Goal: Navigation & Orientation: Find specific page/section

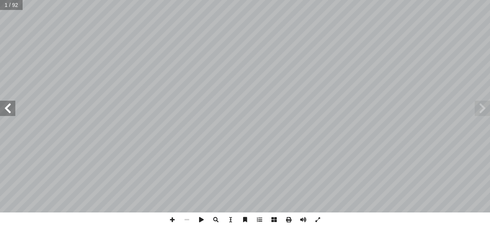
click at [9, 107] on span at bounding box center [7, 108] width 15 height 15
click at [11, 111] on span at bounding box center [7, 108] width 15 height 15
click at [13, 111] on span at bounding box center [7, 108] width 15 height 15
click at [12, 108] on span at bounding box center [7, 108] width 15 height 15
click at [11, 109] on span at bounding box center [7, 108] width 15 height 15
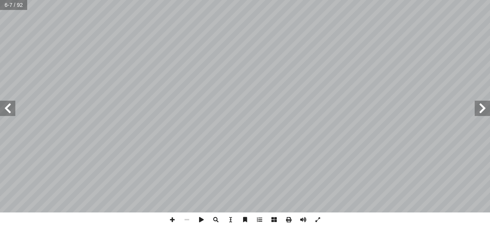
click at [12, 108] on span at bounding box center [7, 108] width 15 height 15
click at [12, 111] on span at bounding box center [7, 108] width 15 height 15
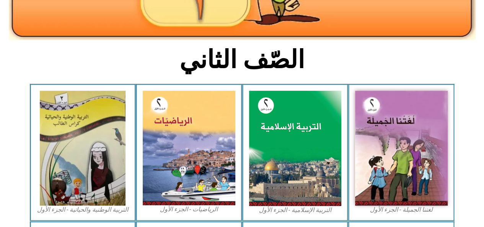
scroll to position [154, 0]
